Goal: Find specific page/section: Find specific page/section

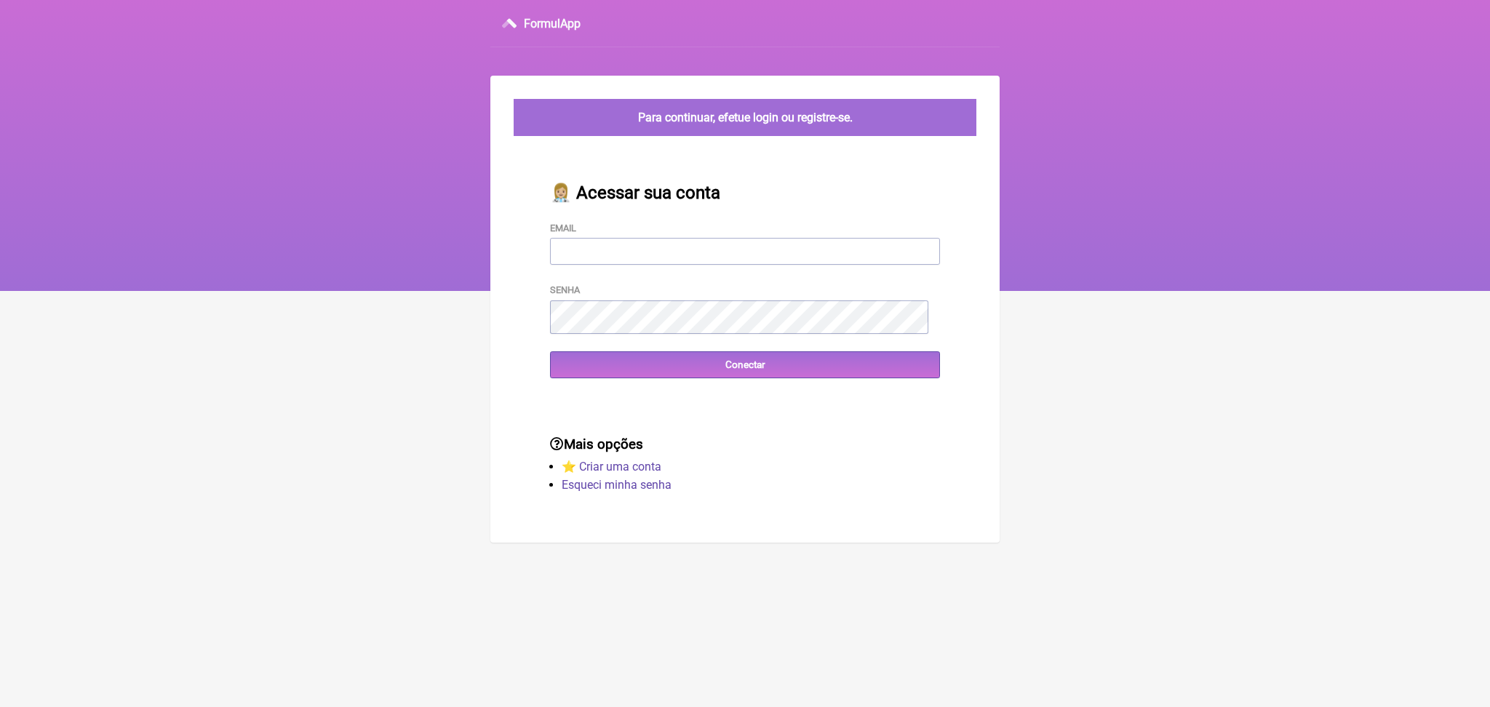
type input "adm.clinicabalance@gmail.com"
drag, startPoint x: 0, startPoint y: 0, endPoint x: 731, endPoint y: 436, distance: 851.0
click at [731, 378] on input "Conectar" at bounding box center [745, 364] width 390 height 27
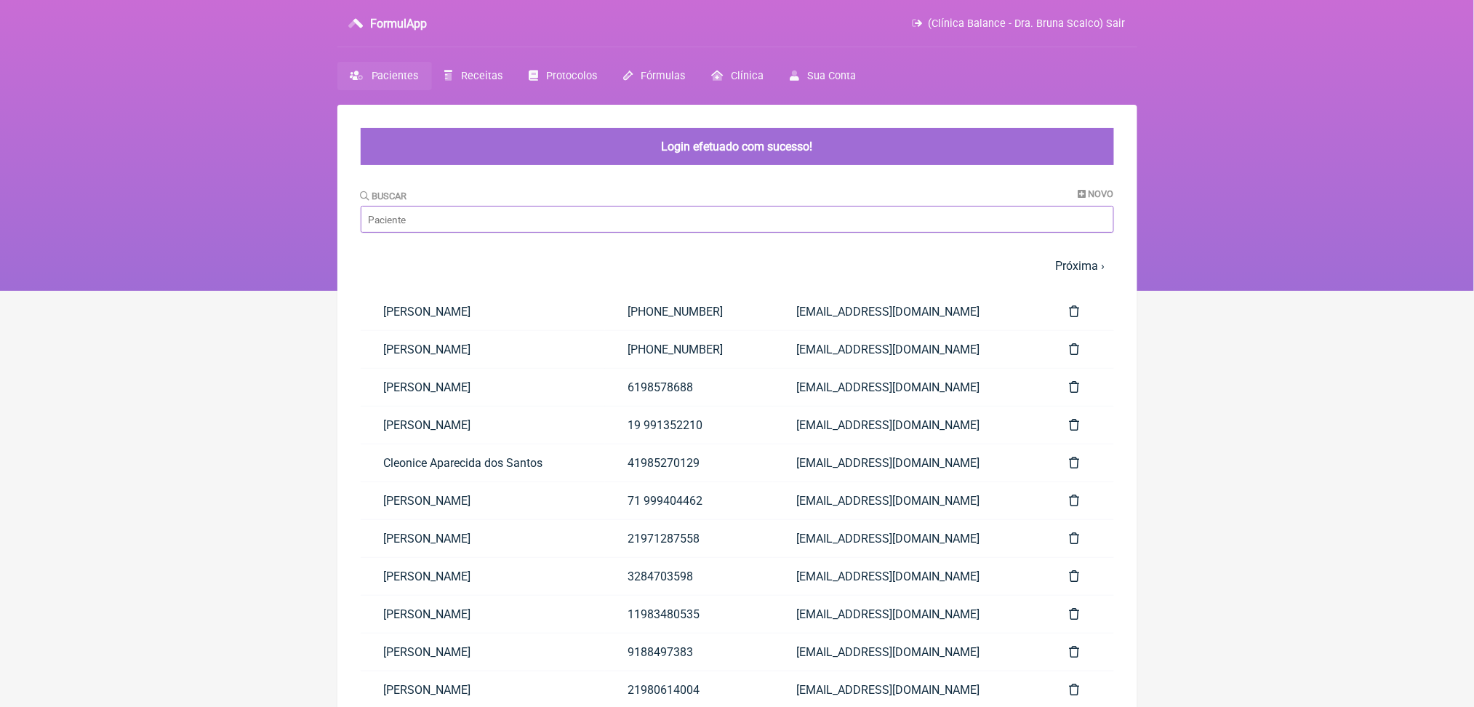
click at [542, 233] on input "Buscar" at bounding box center [738, 219] width 754 height 27
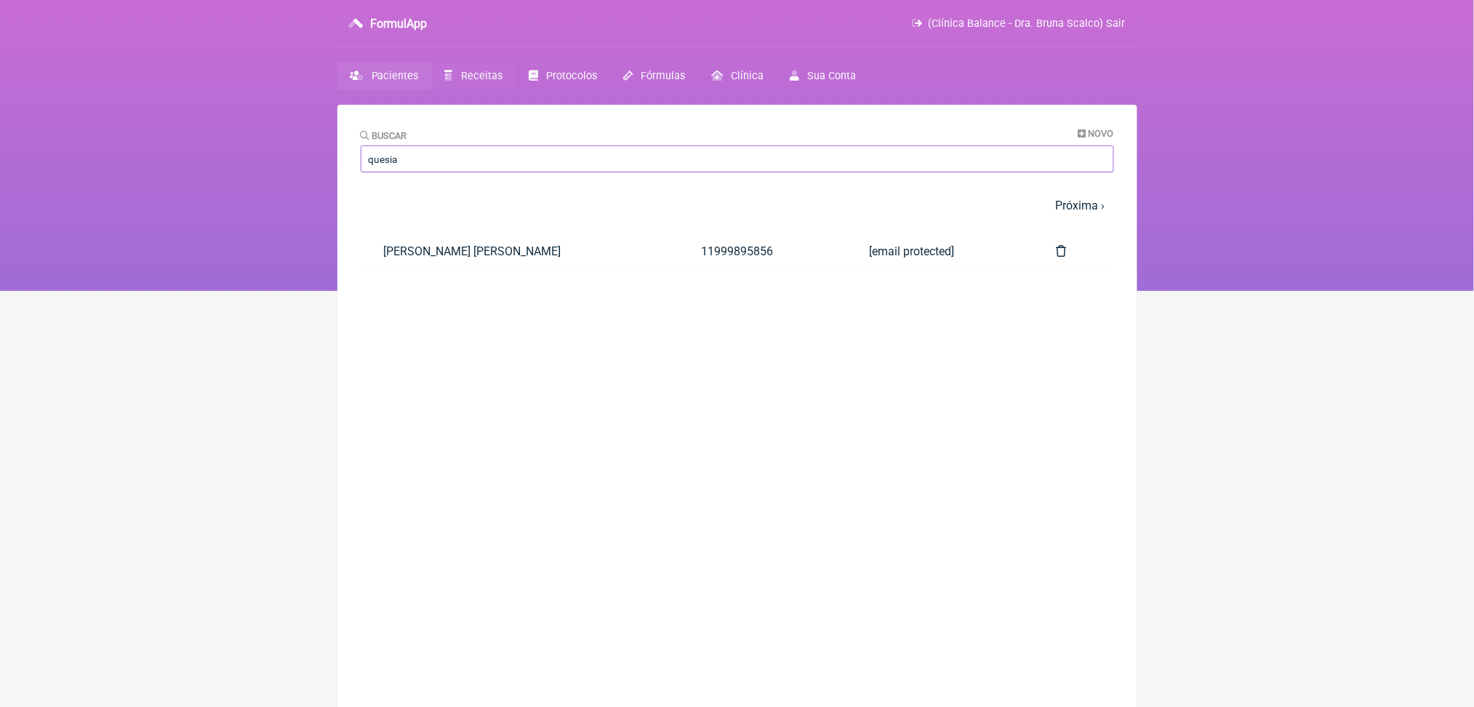
type input "quesia"
click at [503, 82] on span "Receitas" at bounding box center [481, 76] width 41 height 12
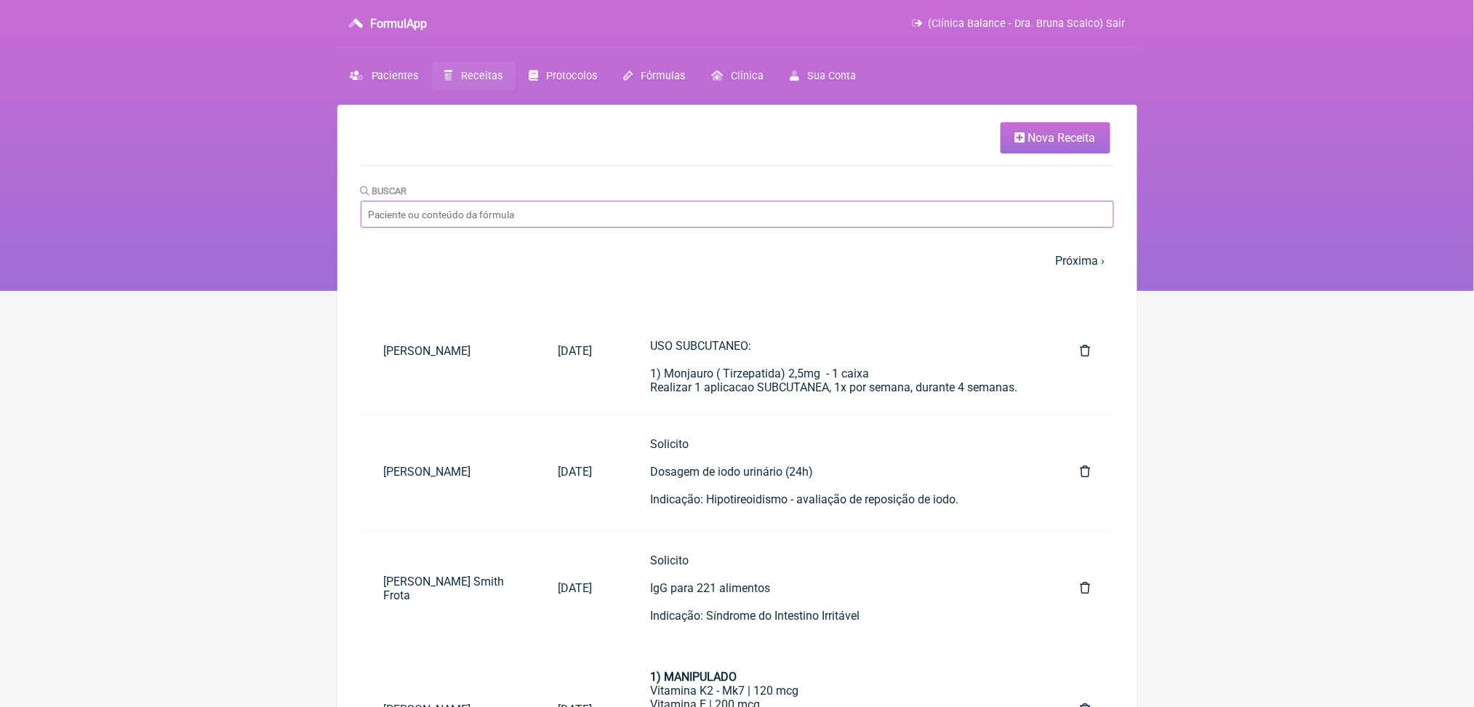
click at [463, 228] on input "Buscar" at bounding box center [738, 214] width 754 height 27
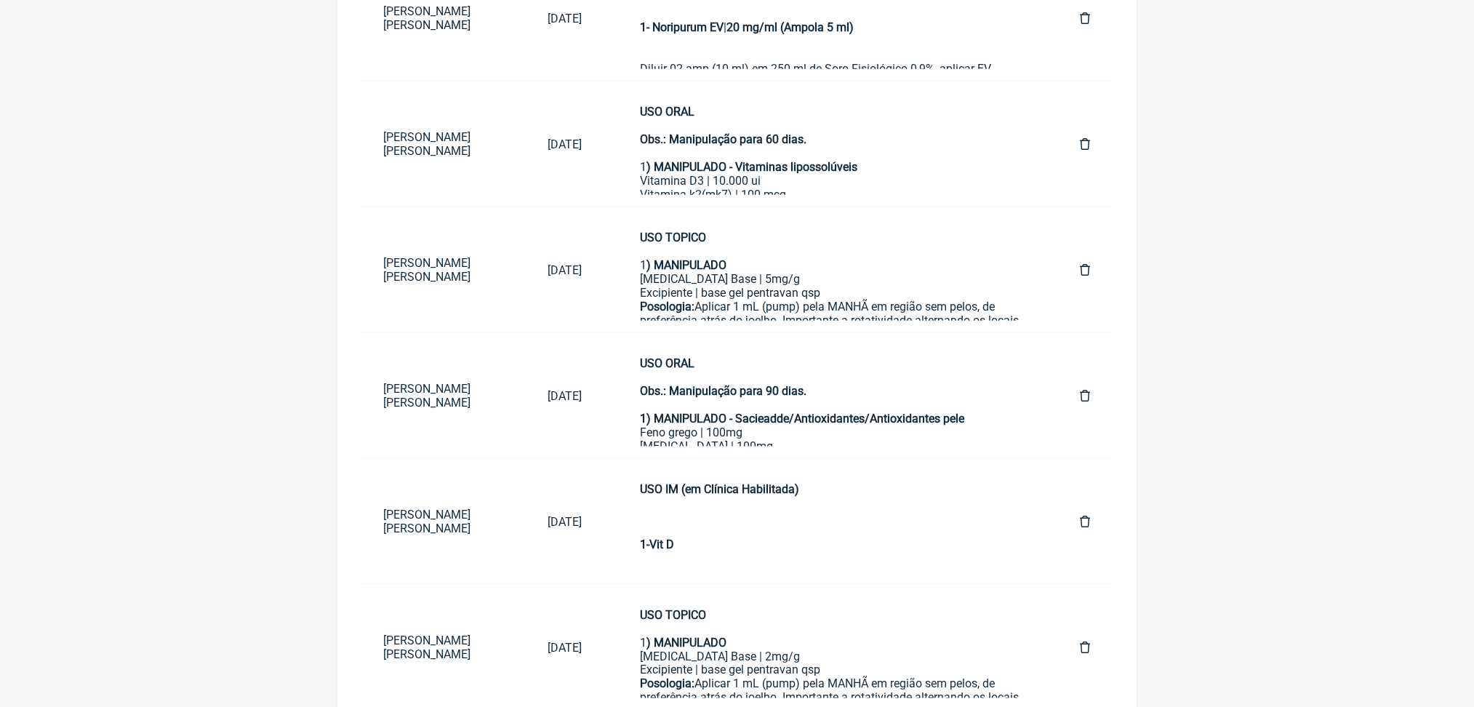
scroll to position [326, 0]
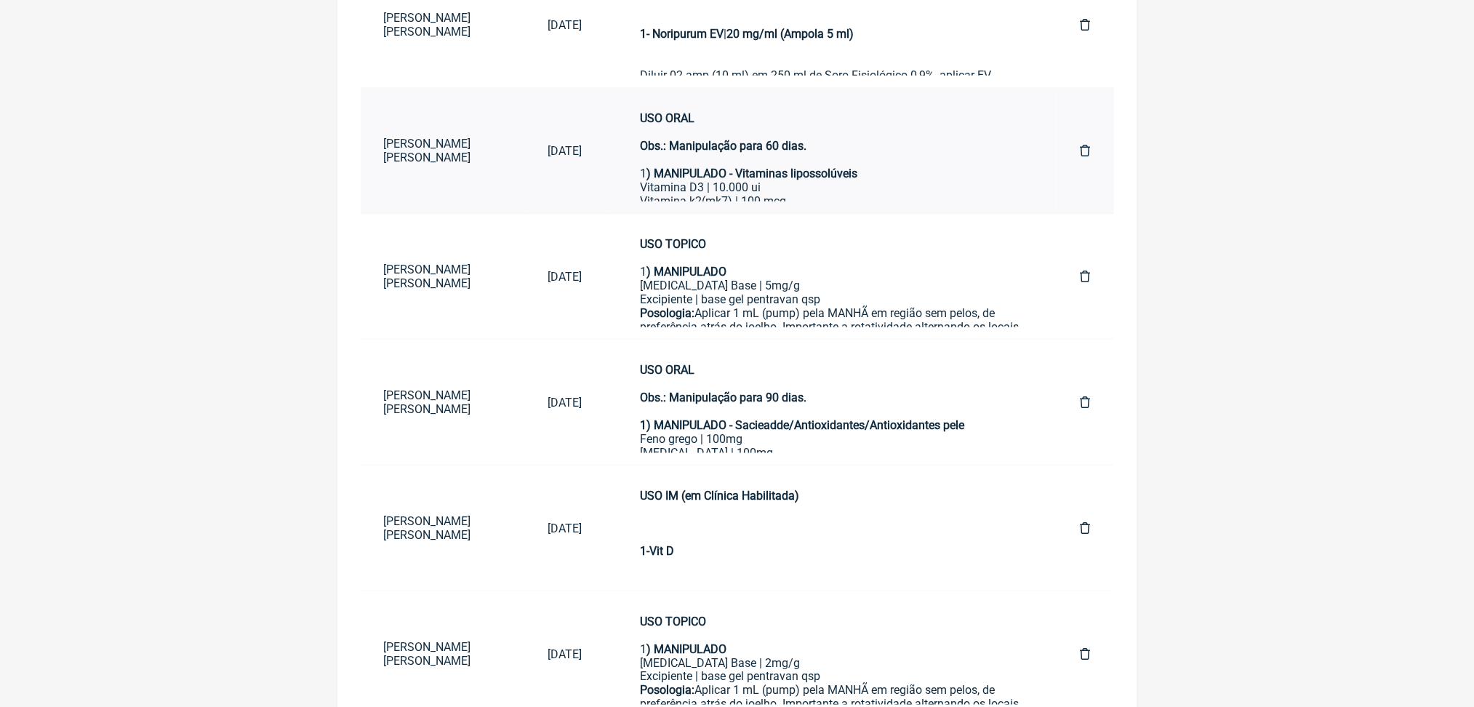
type input "quesia rodri"
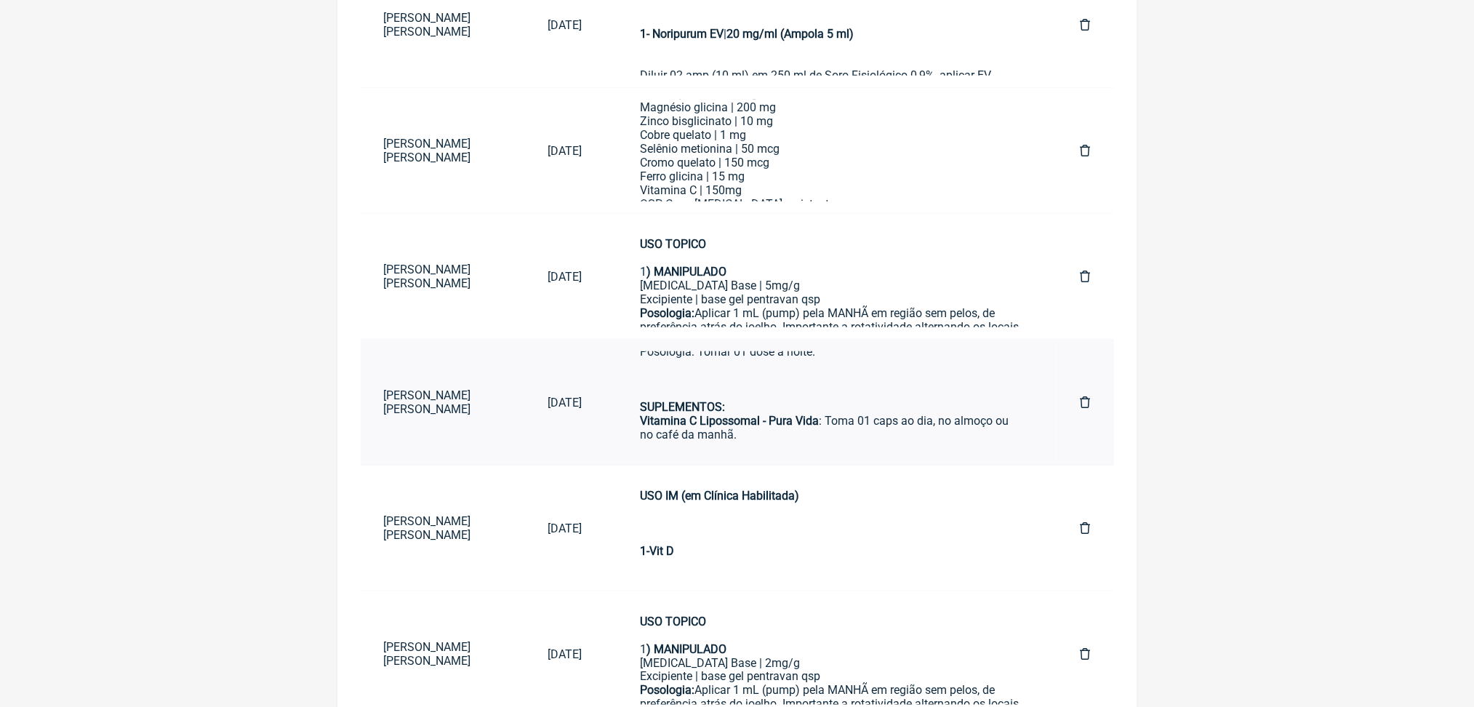
scroll to position [1043, 0]
